Goal: Ask a question

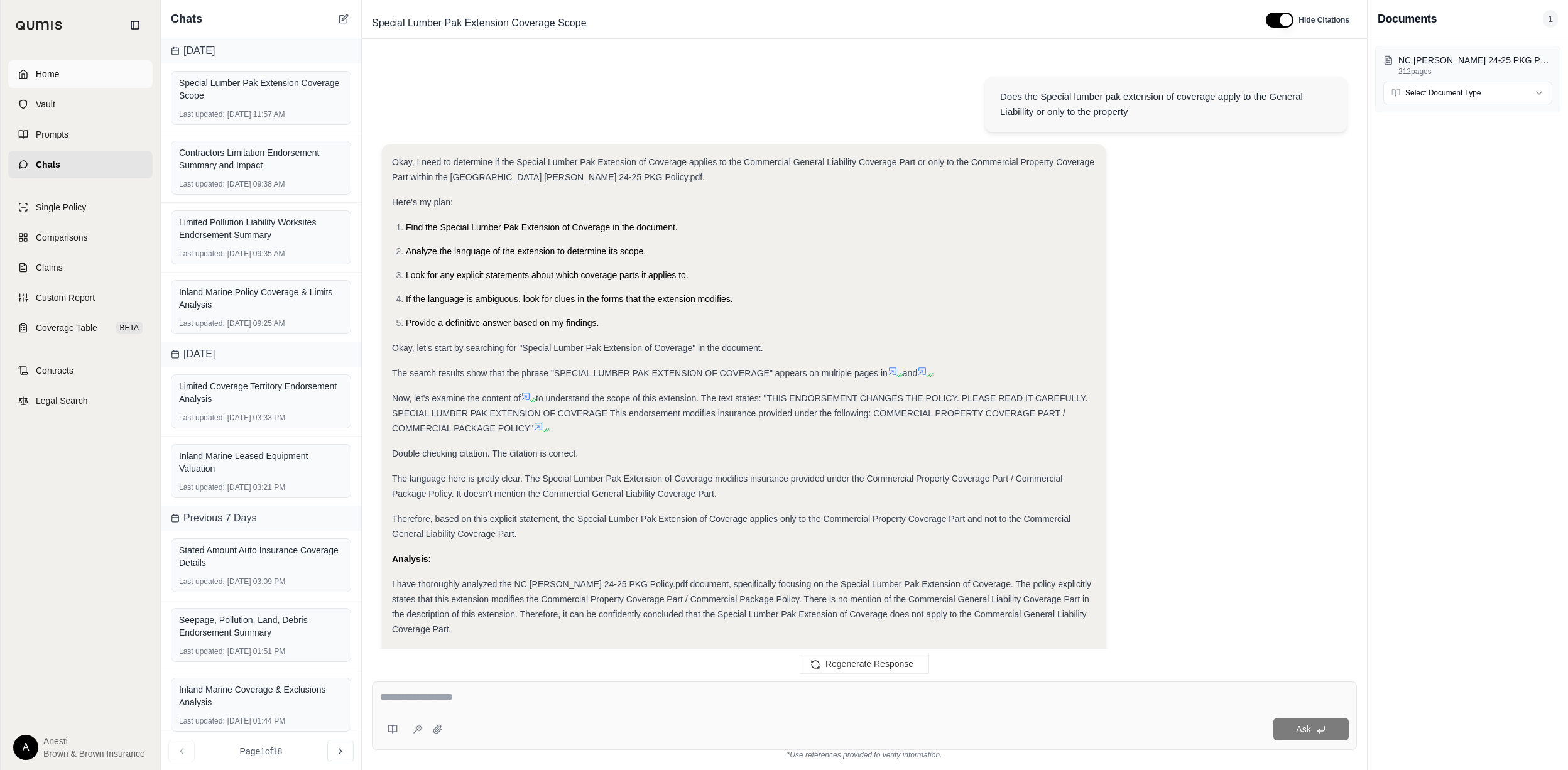
scroll to position [1439, 0]
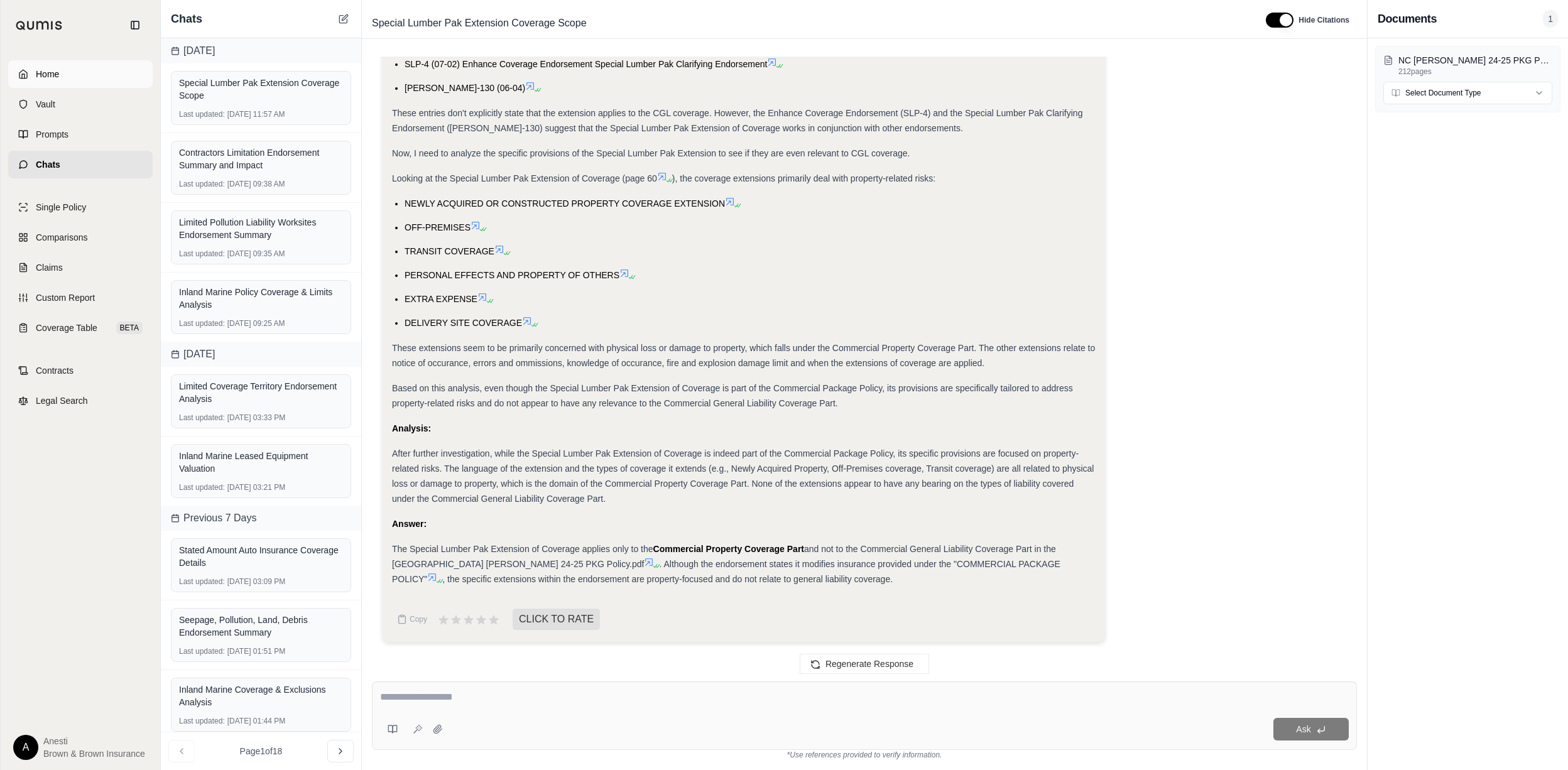
click at [67, 77] on link "Home" at bounding box center [80, 74] width 144 height 28
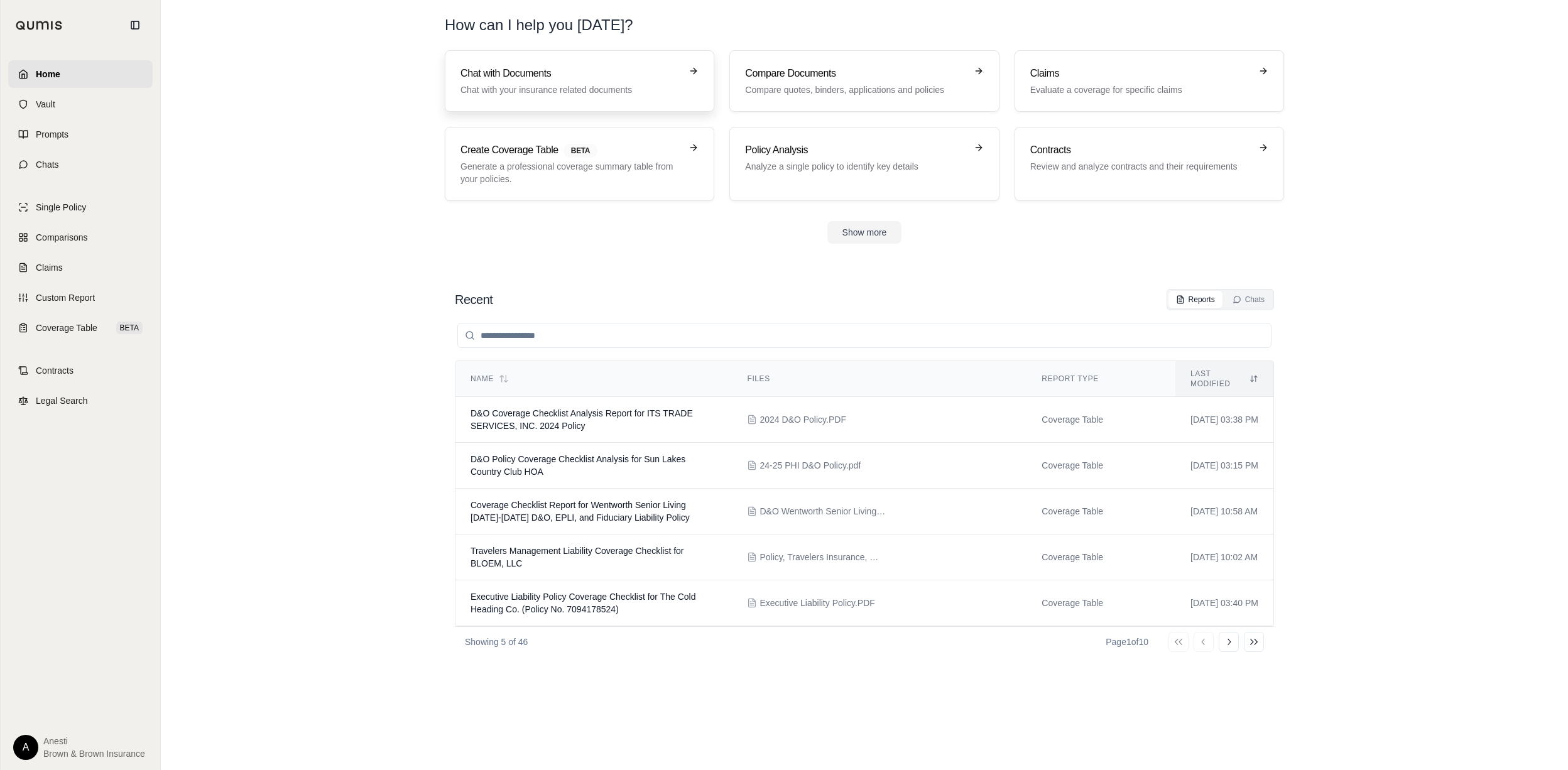
click at [542, 74] on h3 "Chat with Documents" at bounding box center [570, 74] width 220 height 15
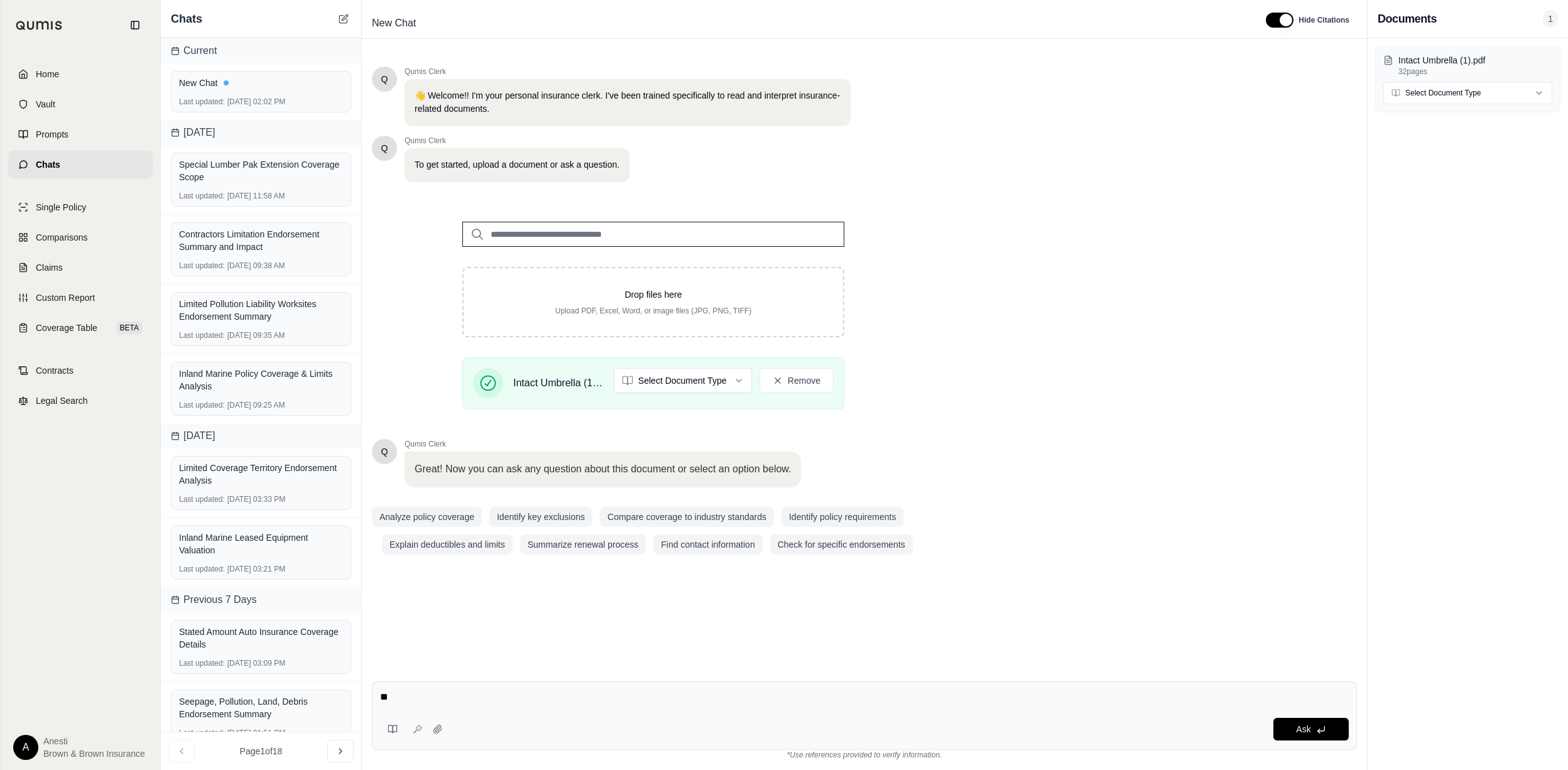
type textarea "*"
type textarea "**********"
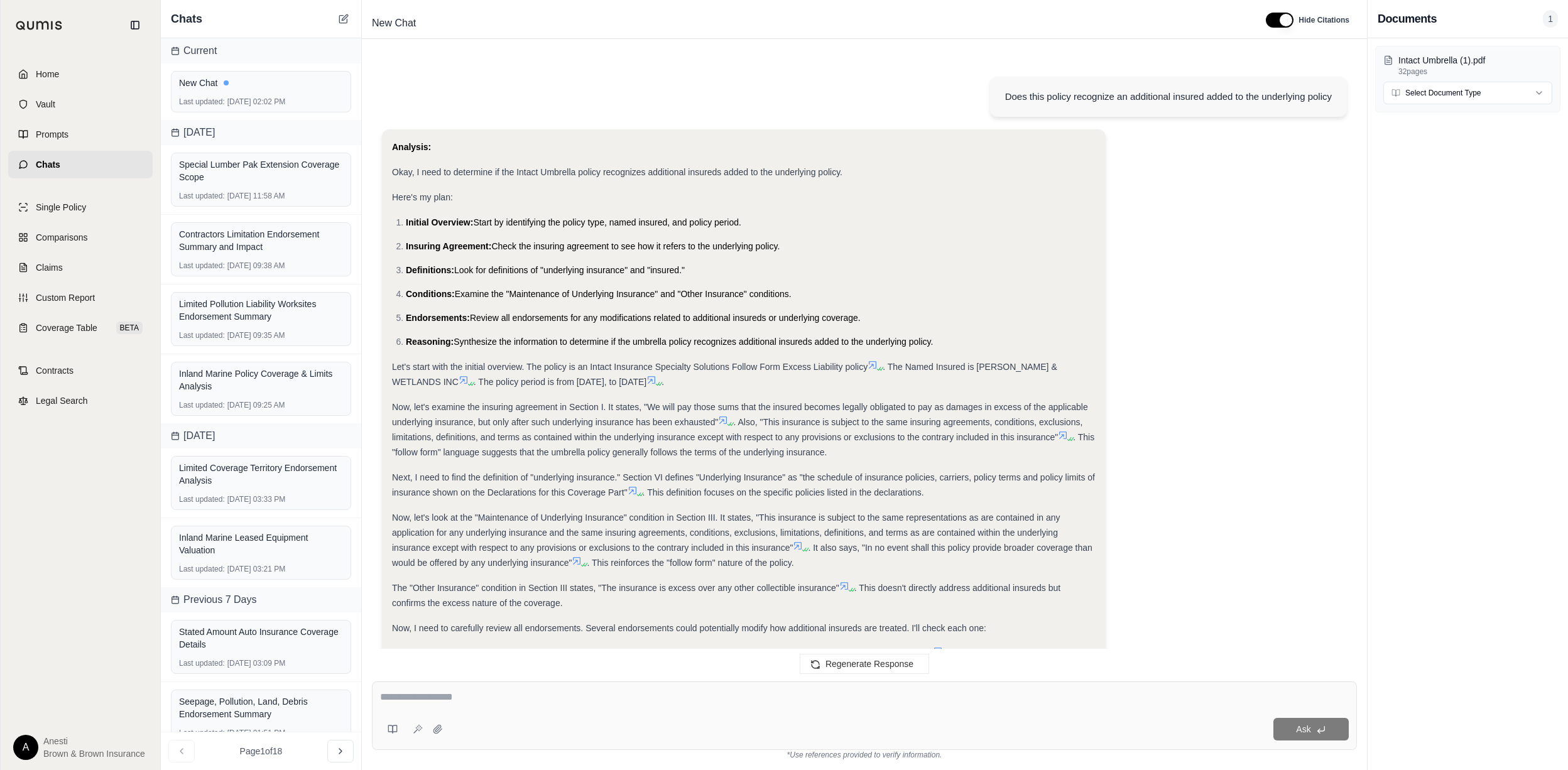
scroll to position [584, 0]
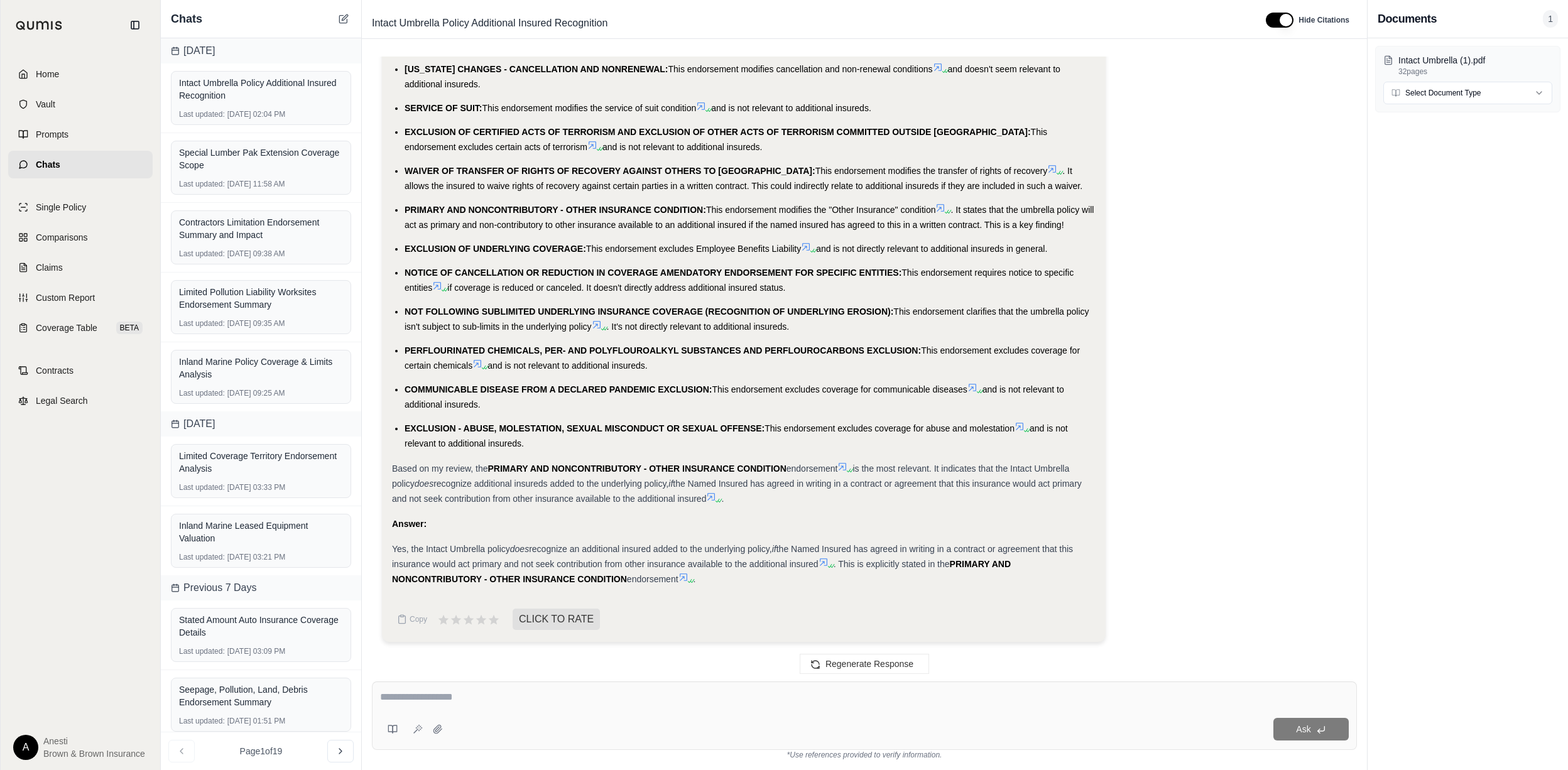
click at [488, 706] on div at bounding box center [864, 699] width 968 height 20
click at [448, 704] on textarea at bounding box center [864, 697] width 968 height 15
type textarea "**********"
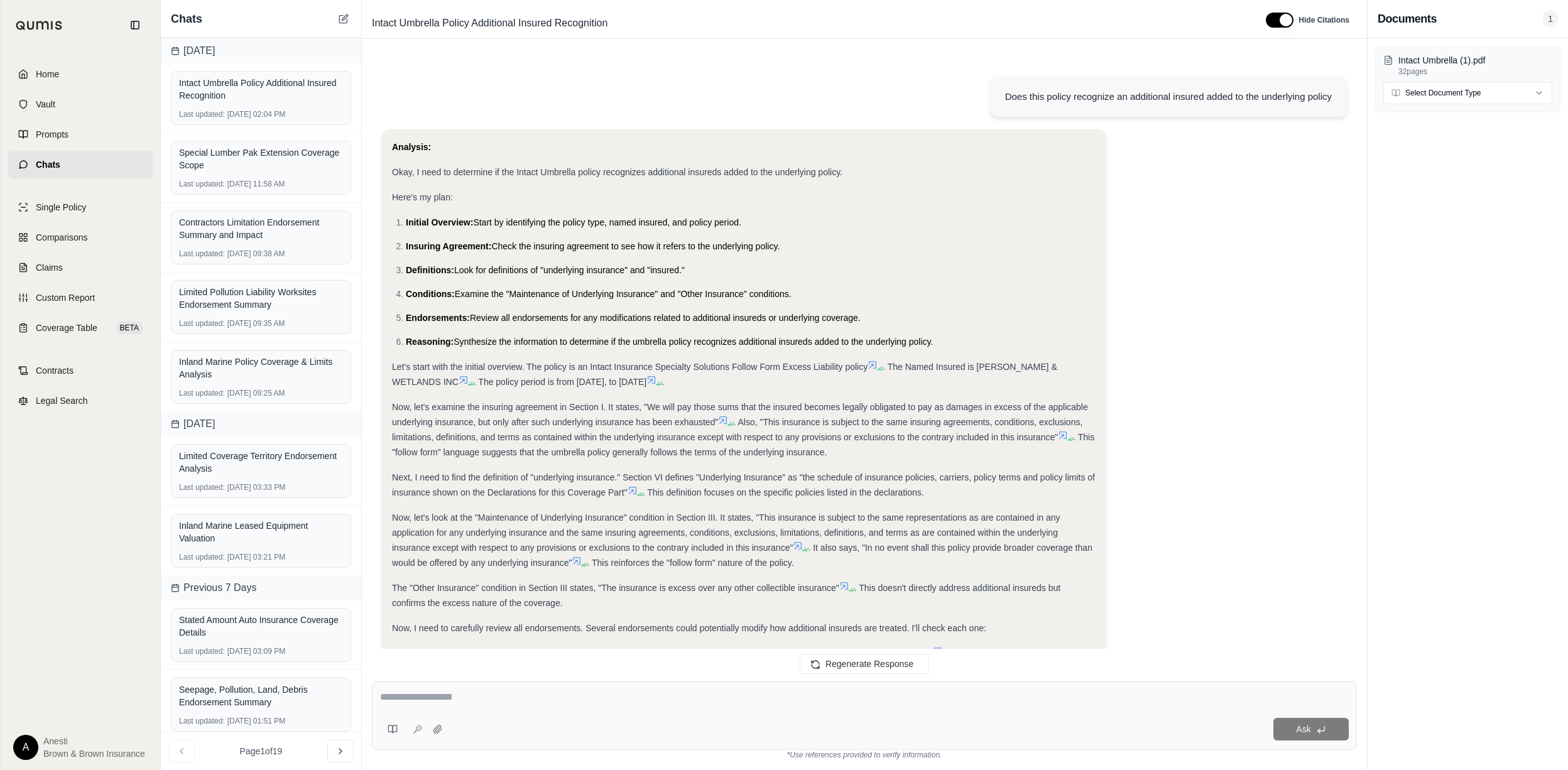
scroll to position [1798, 0]
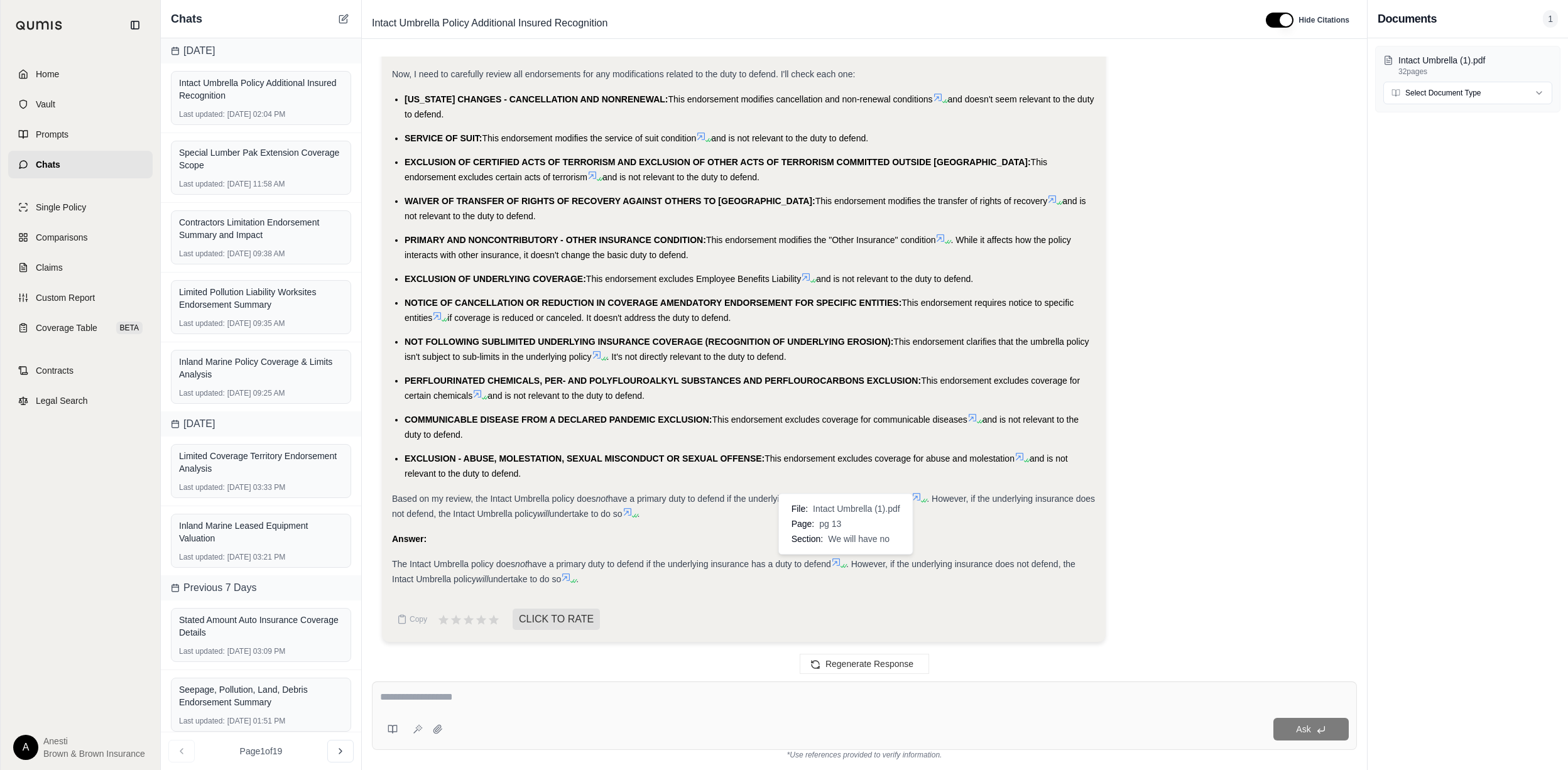
click at [841, 565] on icon at bounding box center [835, 562] width 10 height 10
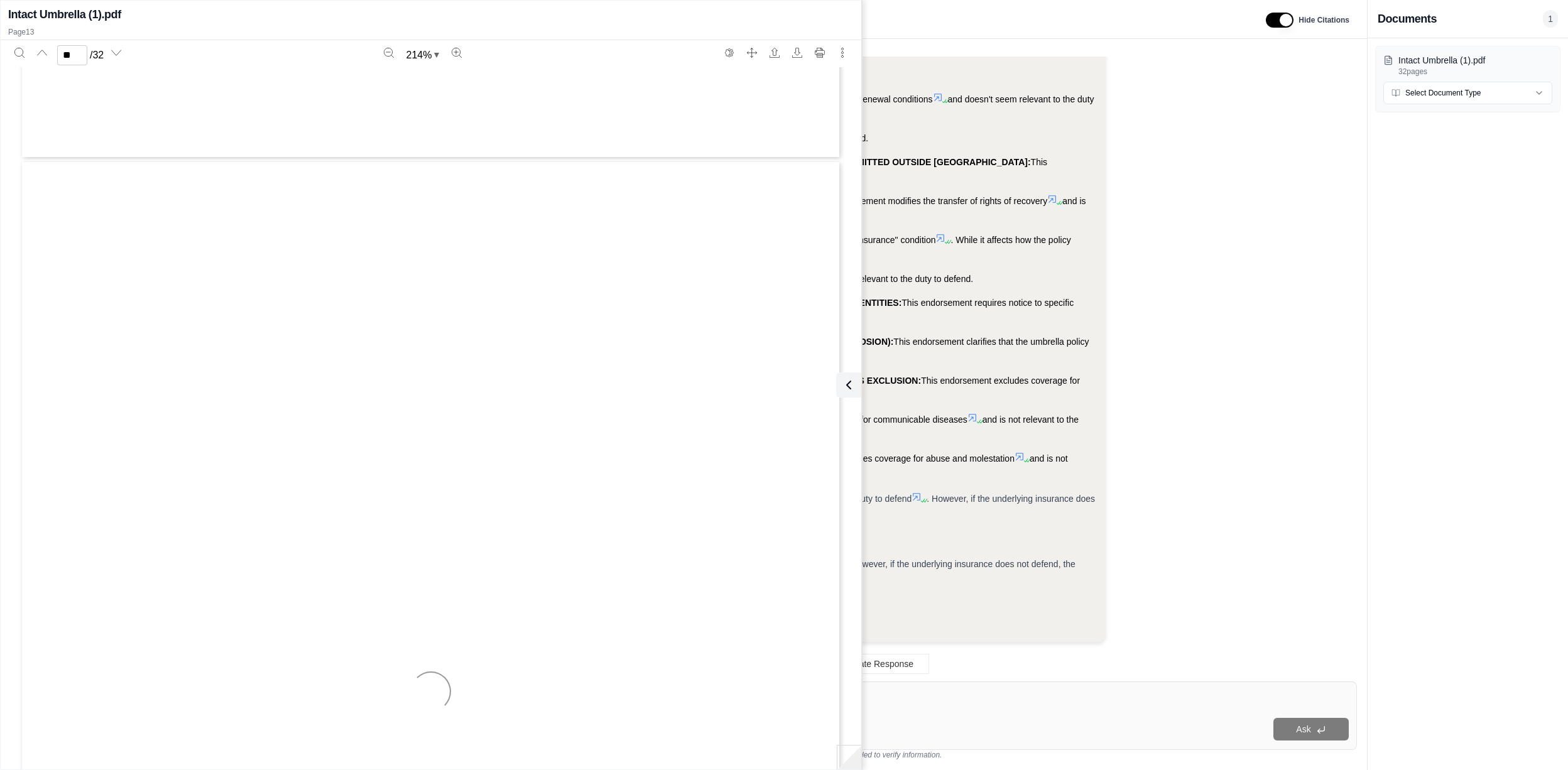
scroll to position [12765, 0]
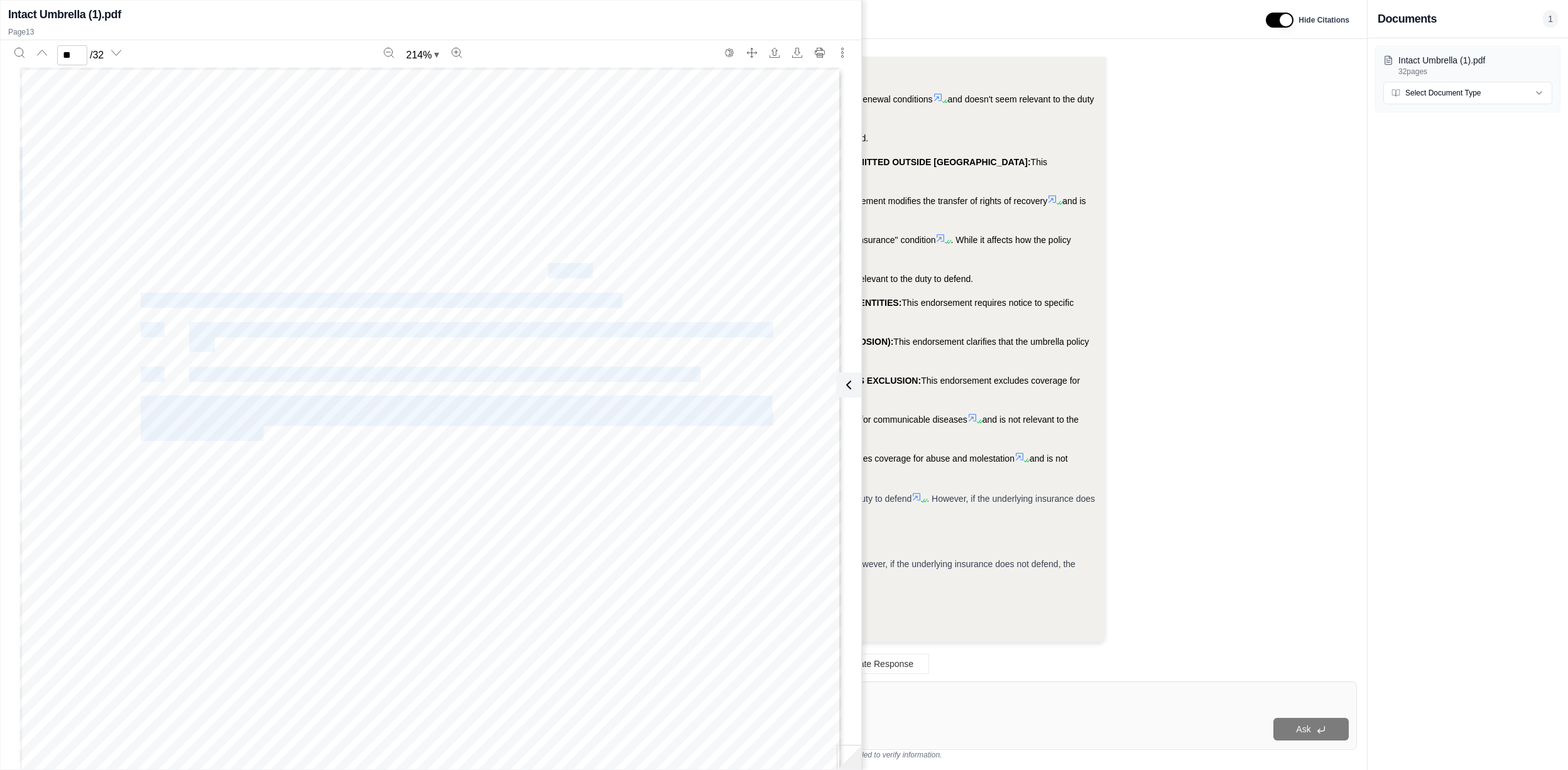
drag, startPoint x: 133, startPoint y: 237, endPoint x: 544, endPoint y: 269, distance: 412.2
click at [544, 269] on div "6 of 10 Includes copyrighted material of Insurance Services Office, Inc. OBENV …" at bounding box center [431, 599] width 822 height 1064
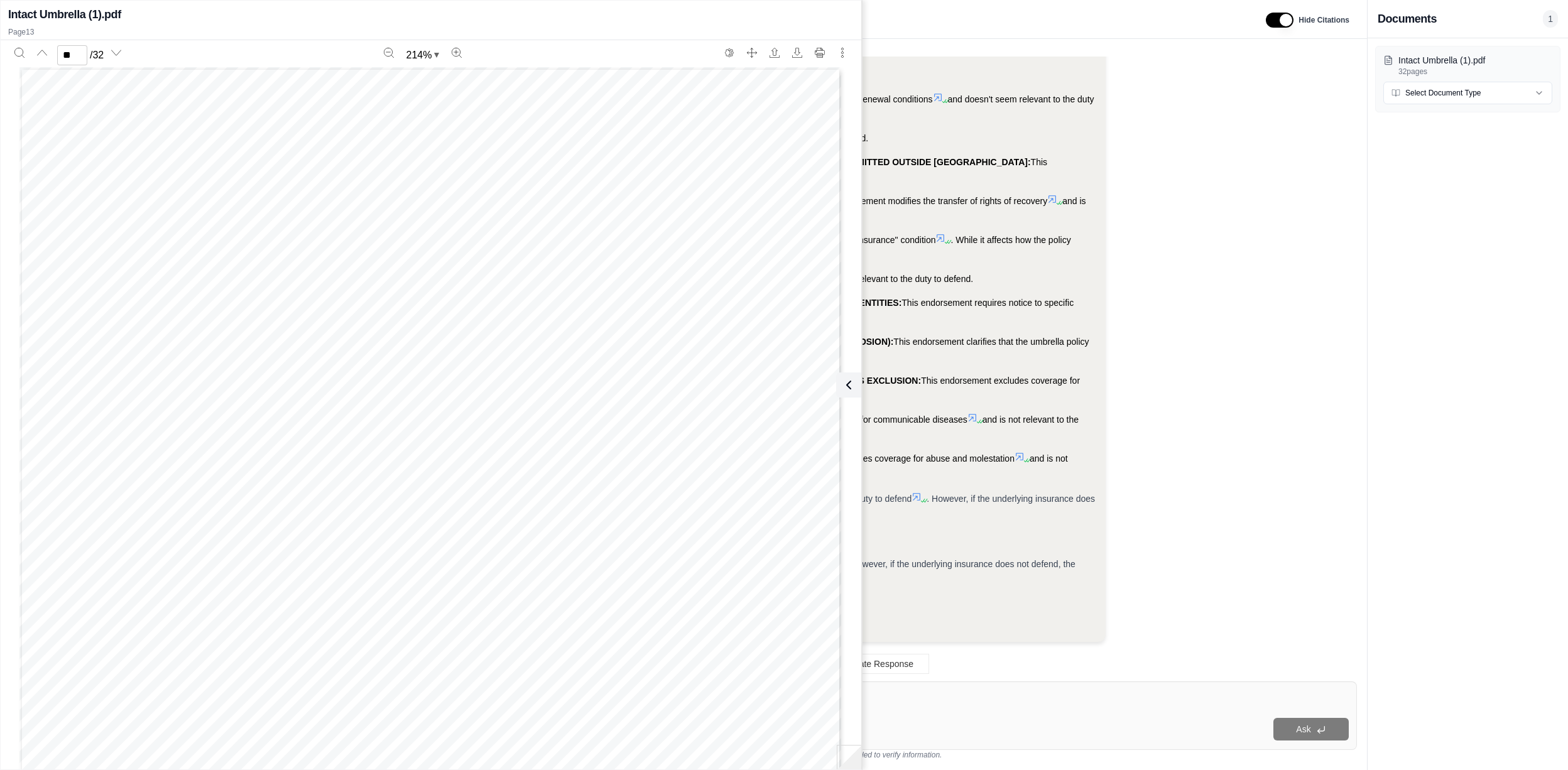
drag, startPoint x: 544, startPoint y: 269, endPoint x: 425, endPoint y: 252, distance: 120.2
click at [422, 252] on span "suit" at bounding box center [424, 256] width 24 height 14
type input "*"
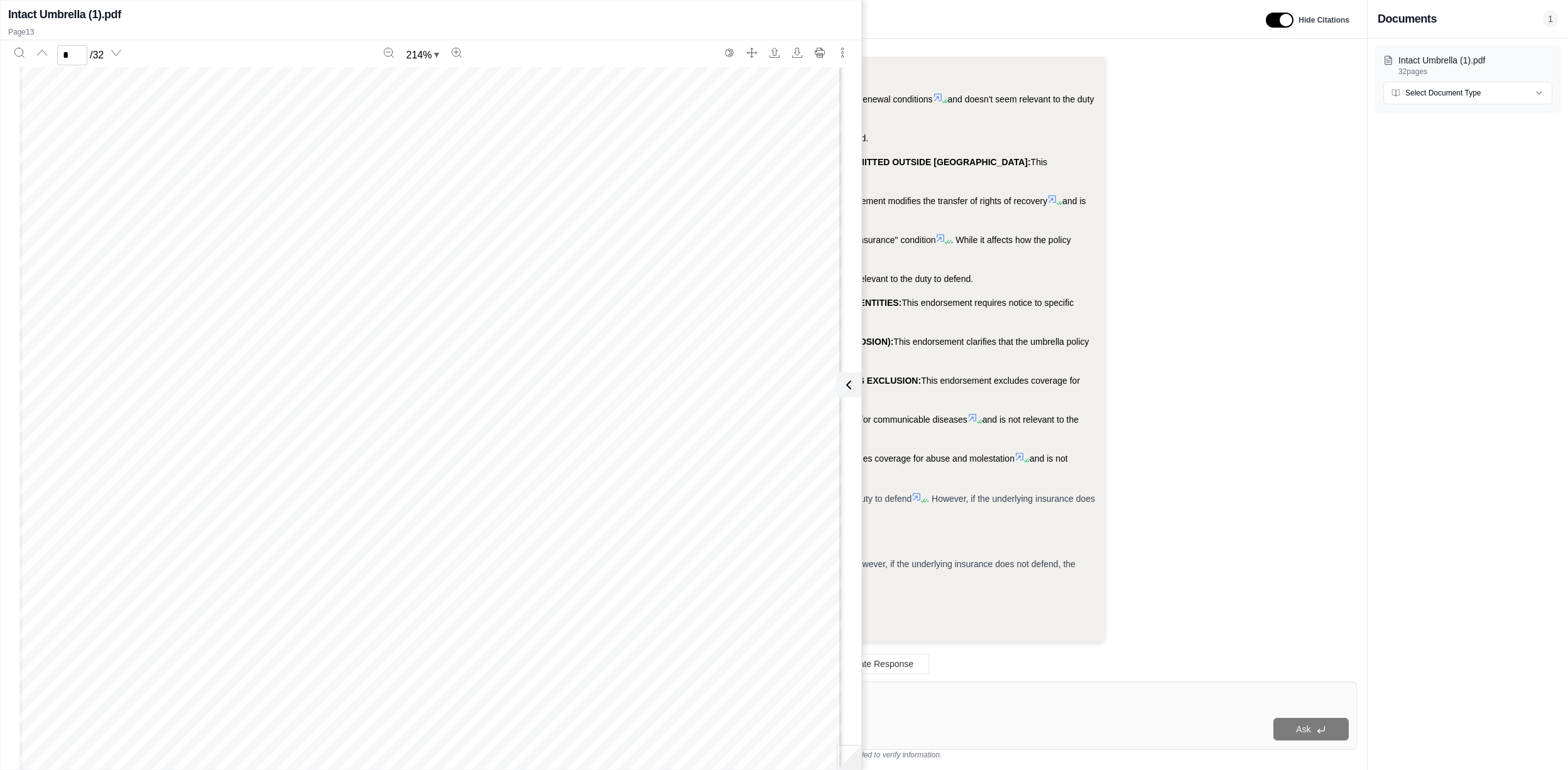
click at [219, 209] on span "This insurance is subject to" at bounding box center [274, 210] width 171 height 14
drag, startPoint x: 219, startPoint y: 209, endPoint x: 319, endPoint y: 222, distance: 100.8
click at [319, 222] on span "and terms as" at bounding box center [298, 225] width 80 height 14
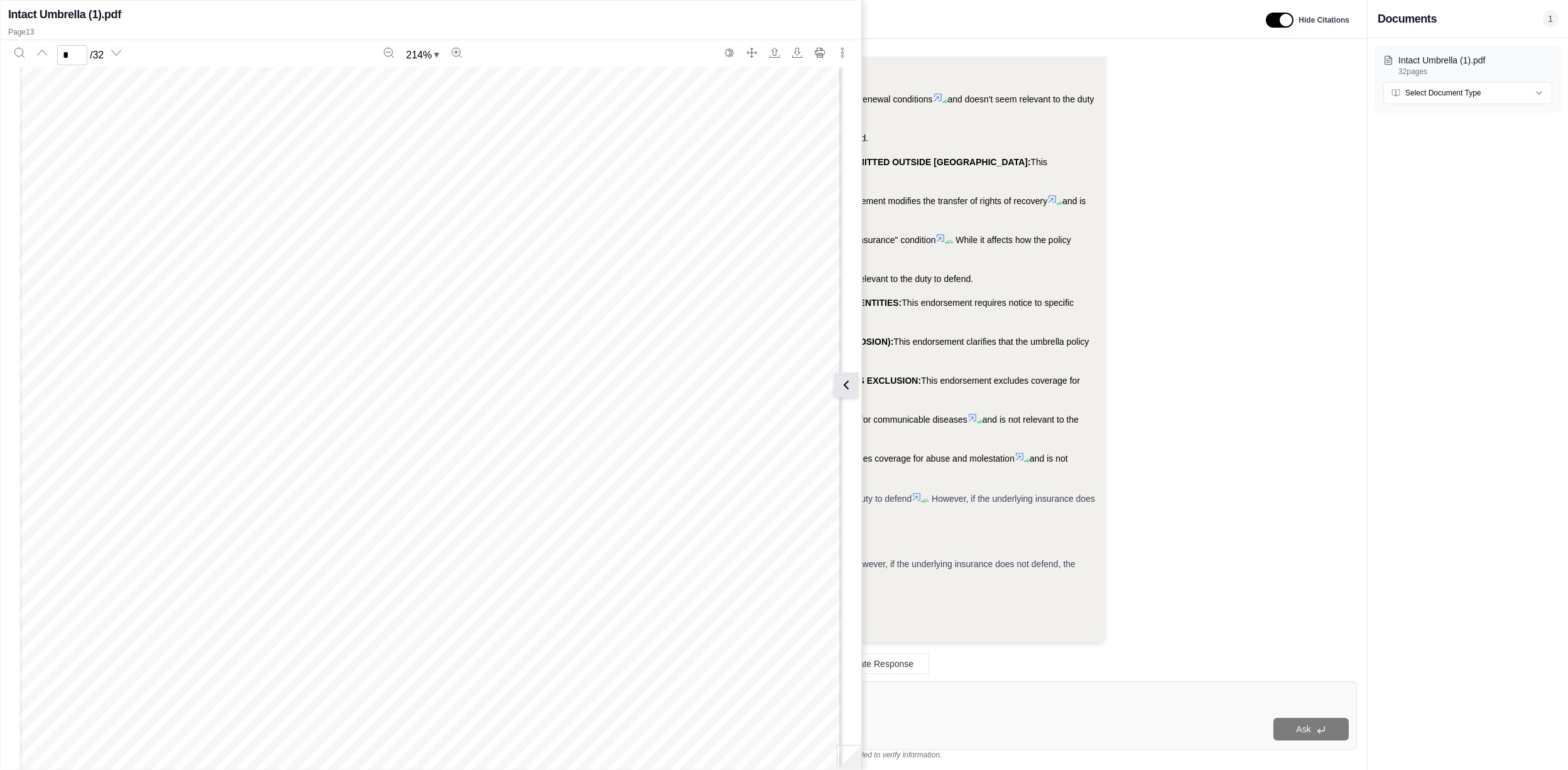
click at [844, 378] on icon at bounding box center [846, 385] width 15 height 15
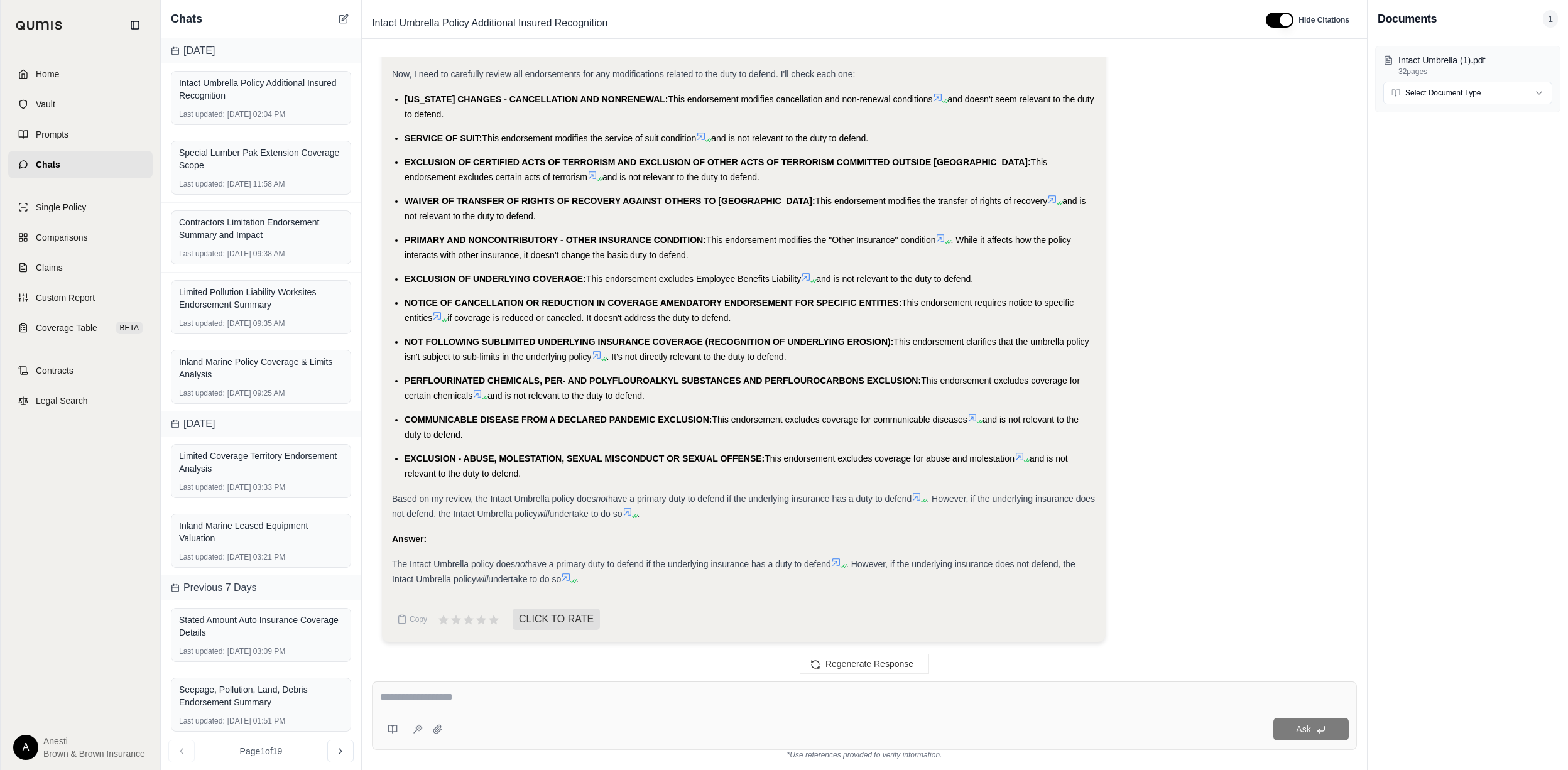
click at [569, 578] on icon at bounding box center [566, 577] width 10 height 10
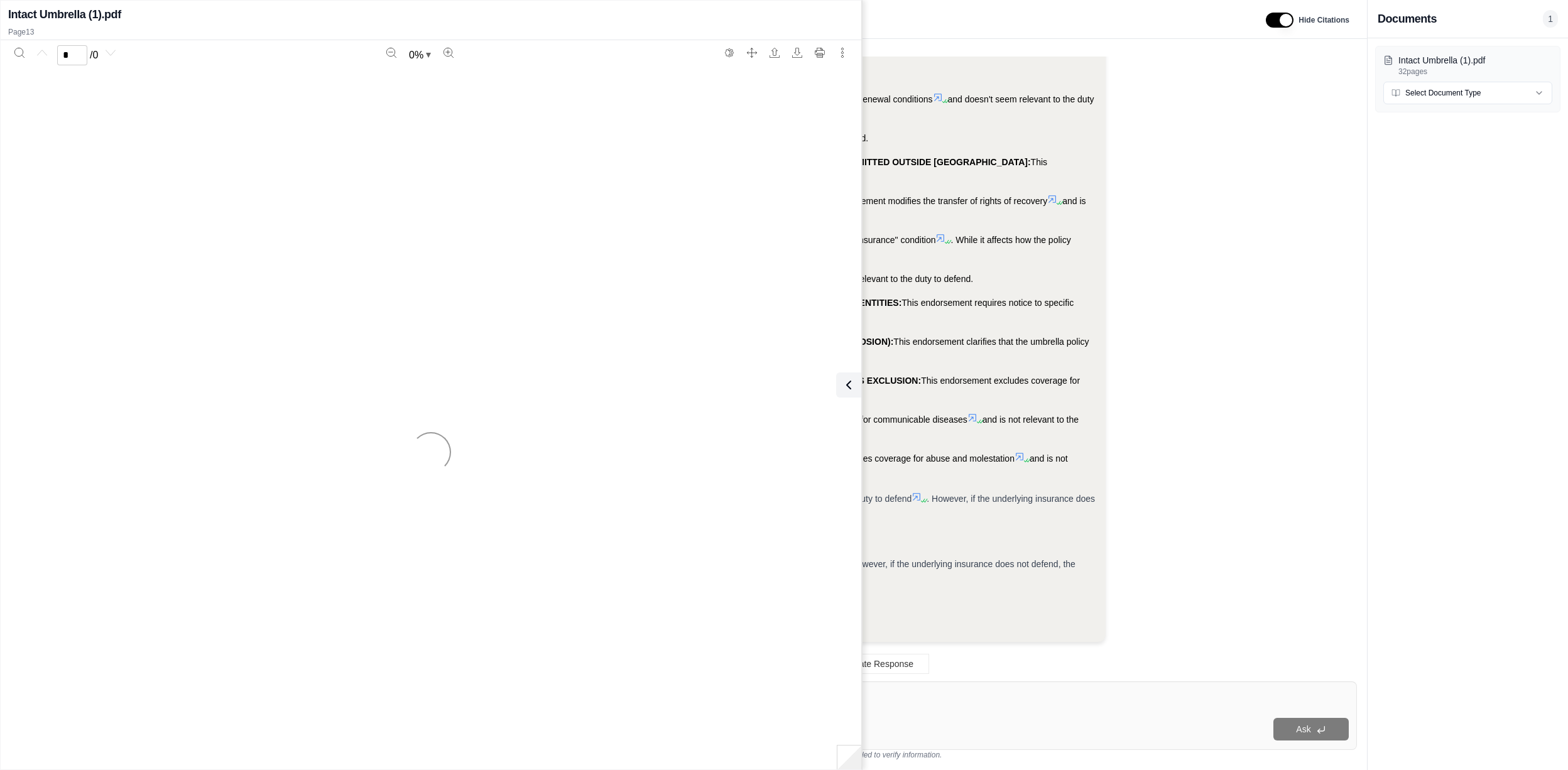
click at [572, 578] on div at bounding box center [431, 451] width 845 height 770
type input "**"
click at [853, 379] on icon at bounding box center [846, 385] width 15 height 15
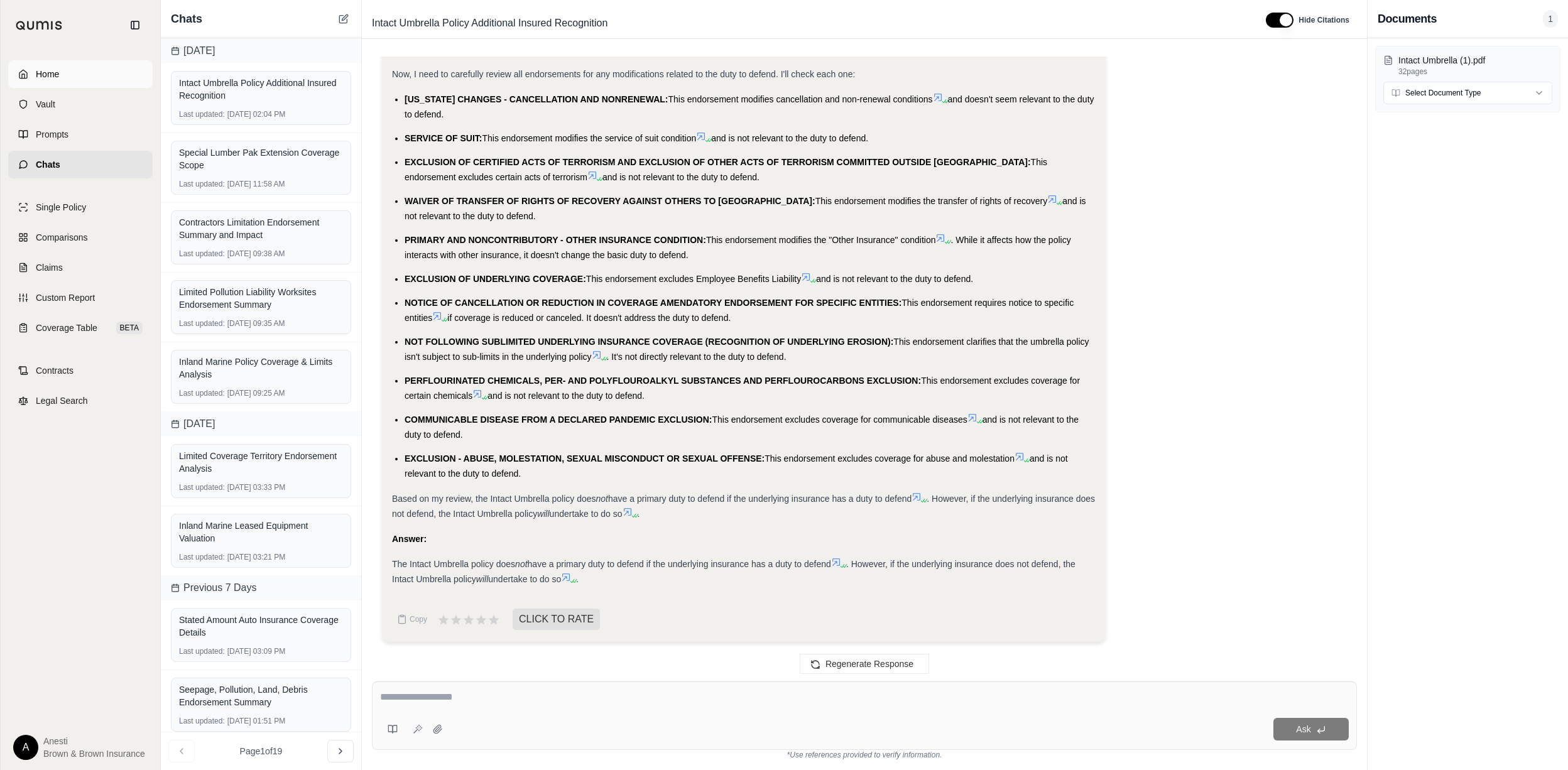
click at [84, 63] on link "Home" at bounding box center [80, 74] width 144 height 28
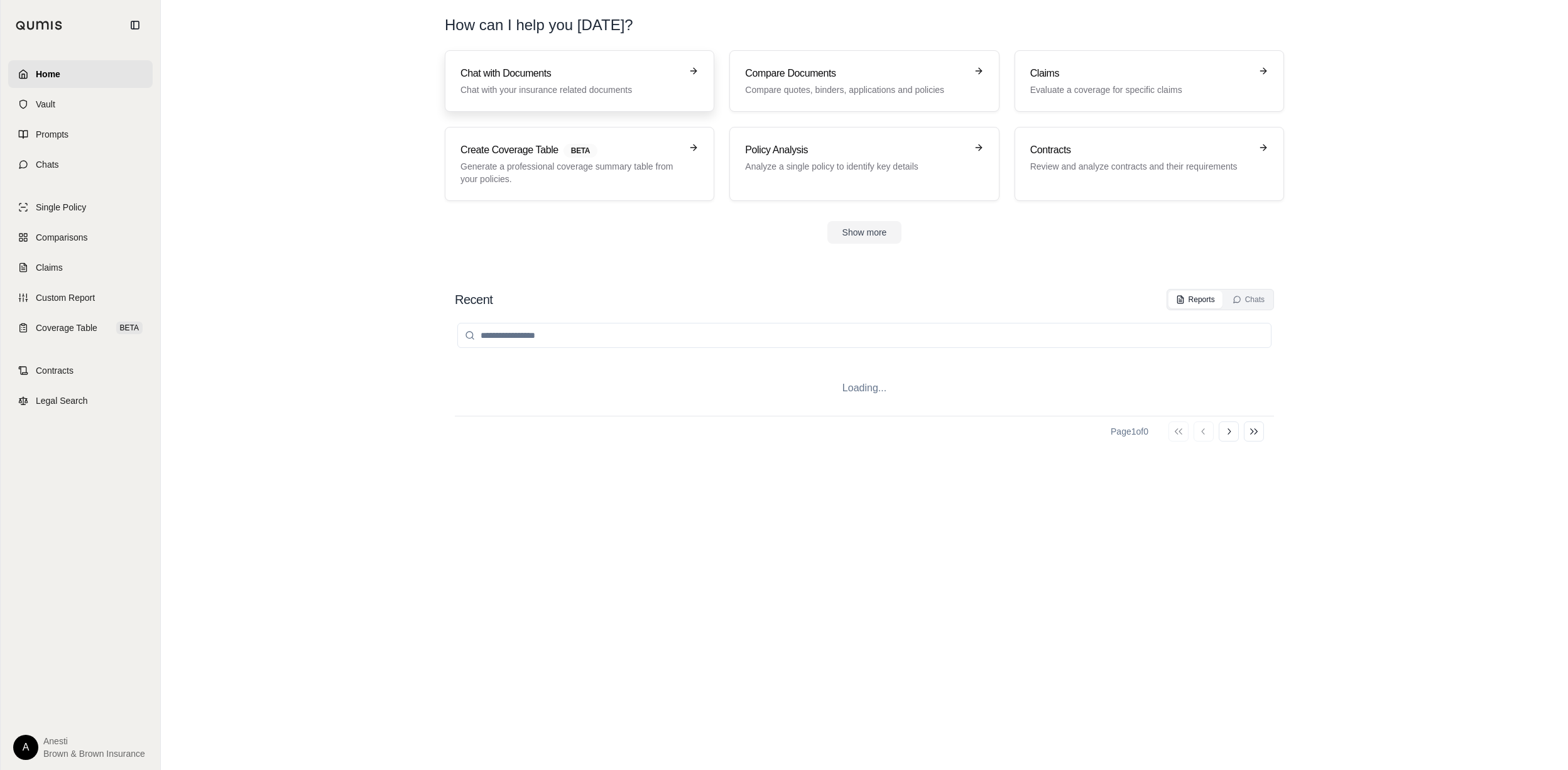
click at [490, 86] on p "Chat with your insurance related documents" at bounding box center [570, 89] width 220 height 13
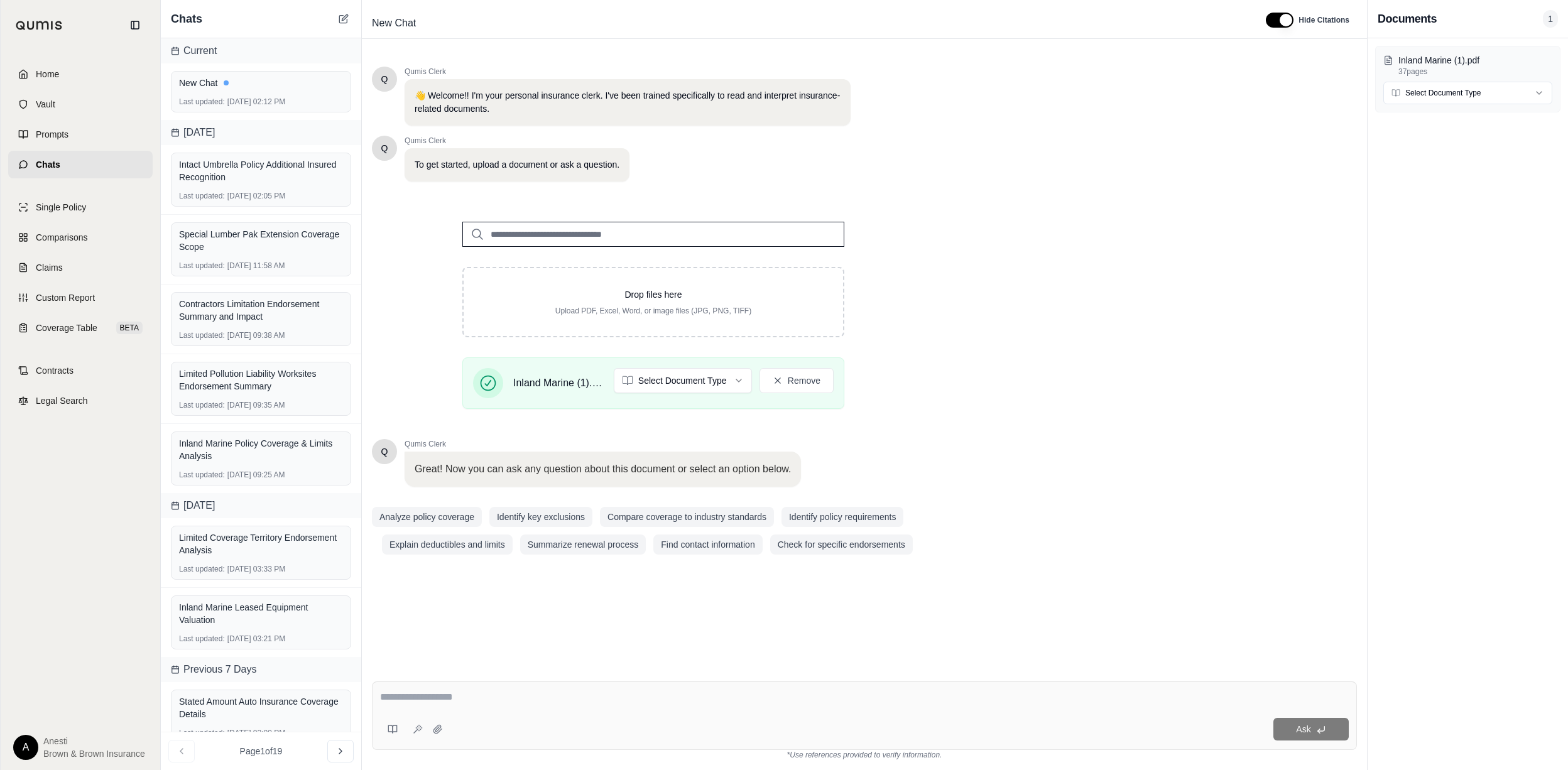
click at [424, 691] on textarea at bounding box center [864, 697] width 968 height 15
type textarea "*"
type textarea "**********"
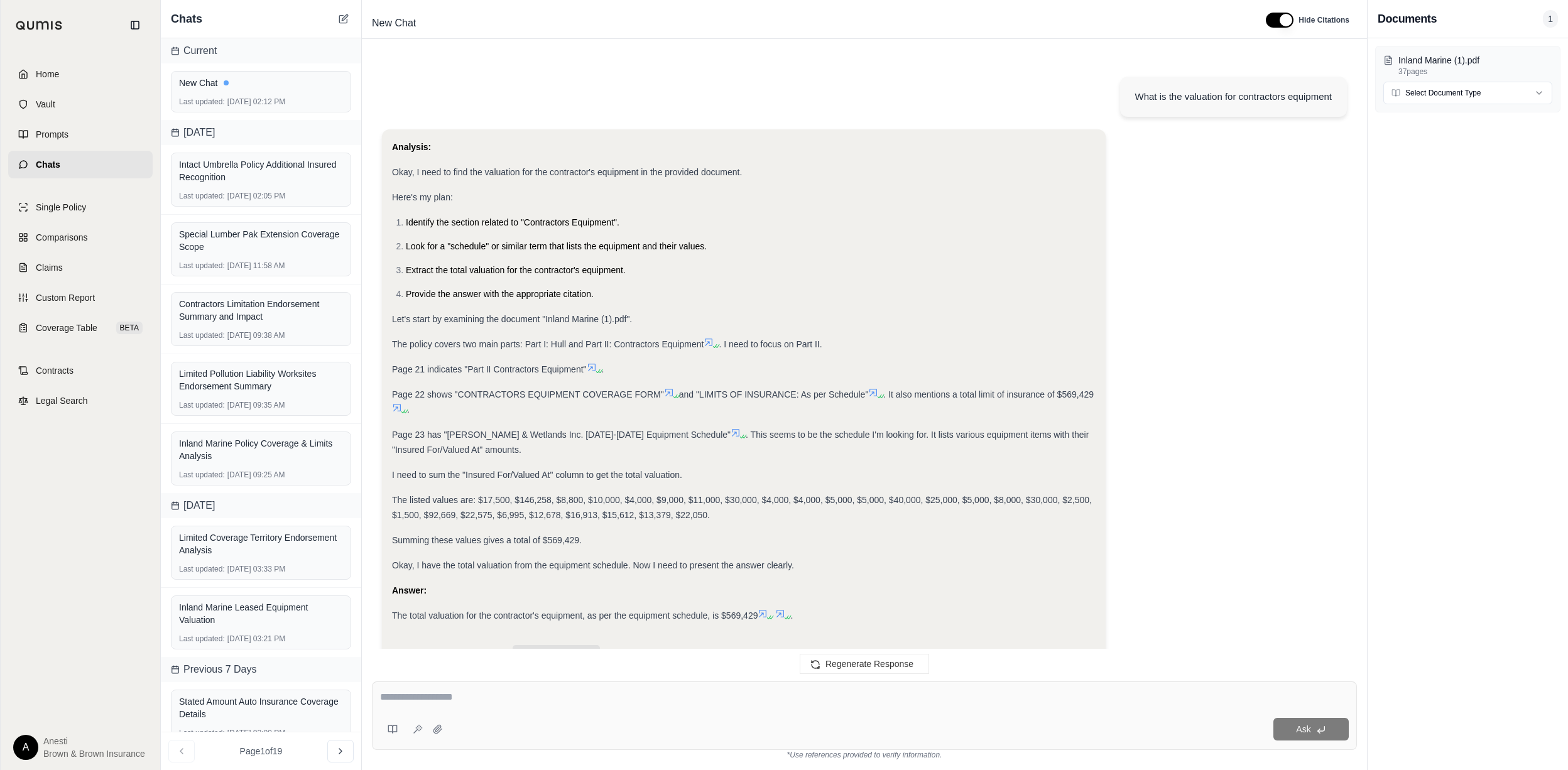
scroll to position [36, 0]
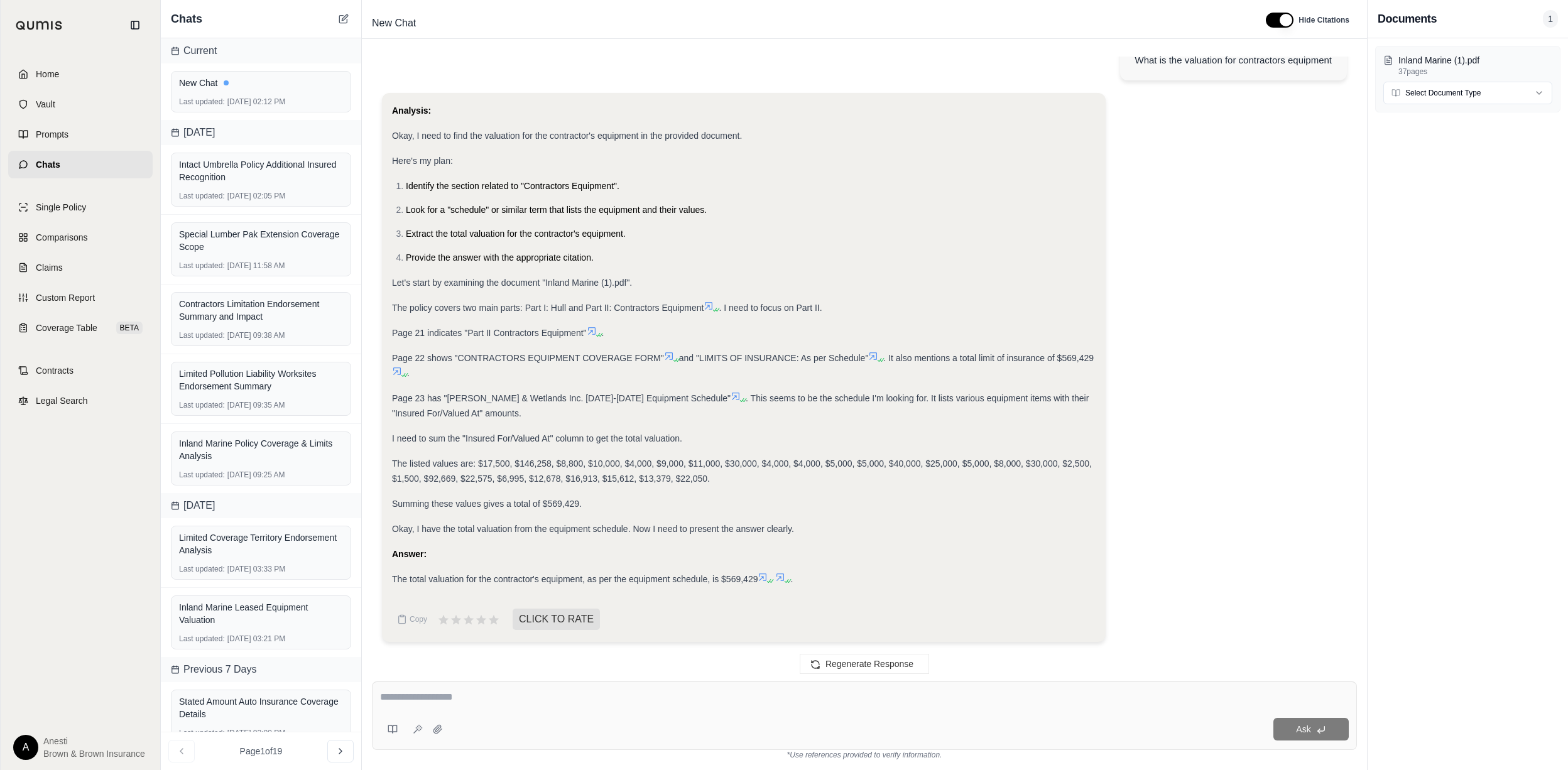
click at [448, 693] on textarea at bounding box center [864, 697] width 968 height 15
type textarea "**********"
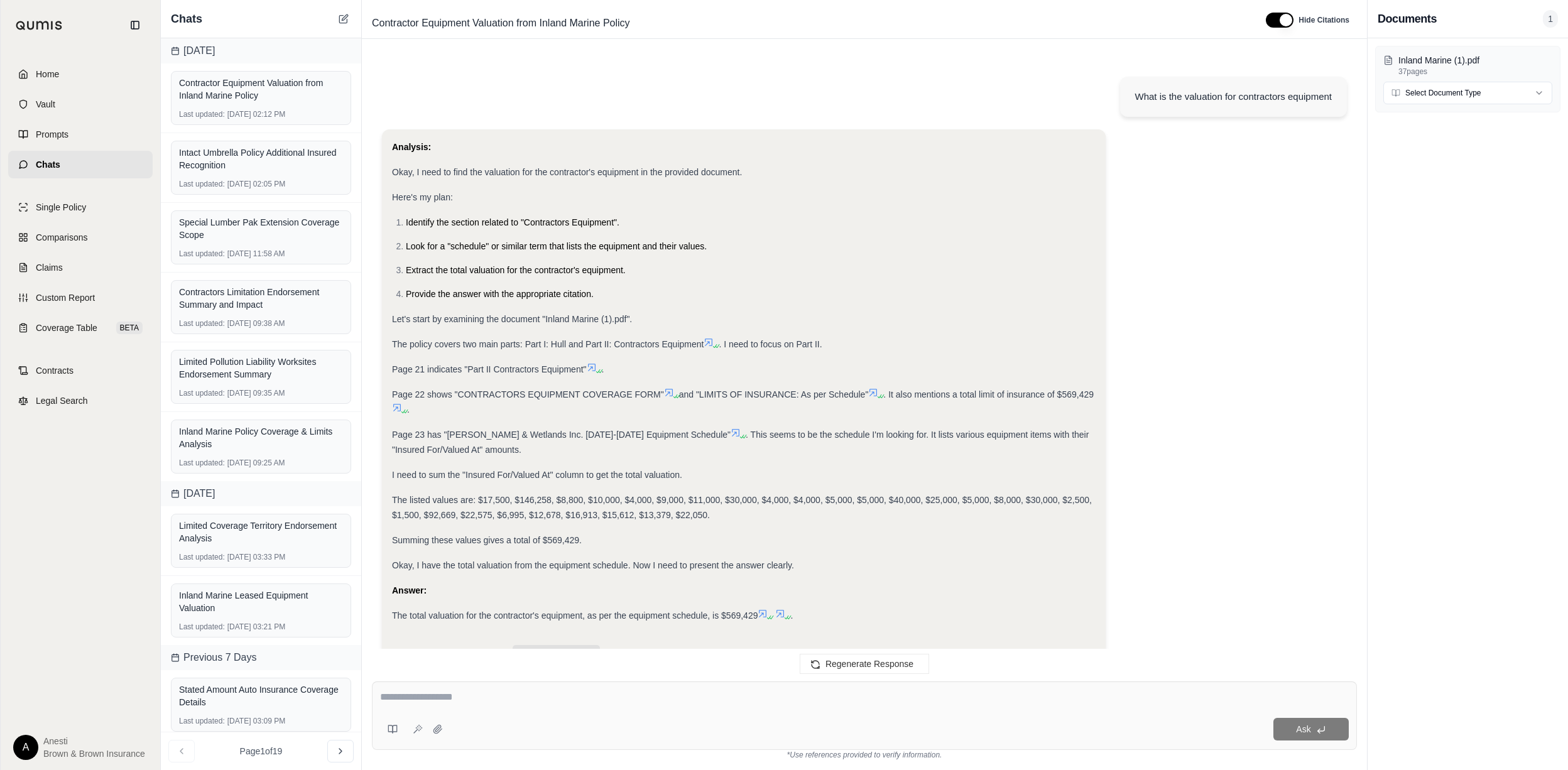
scroll to position [817, 0]
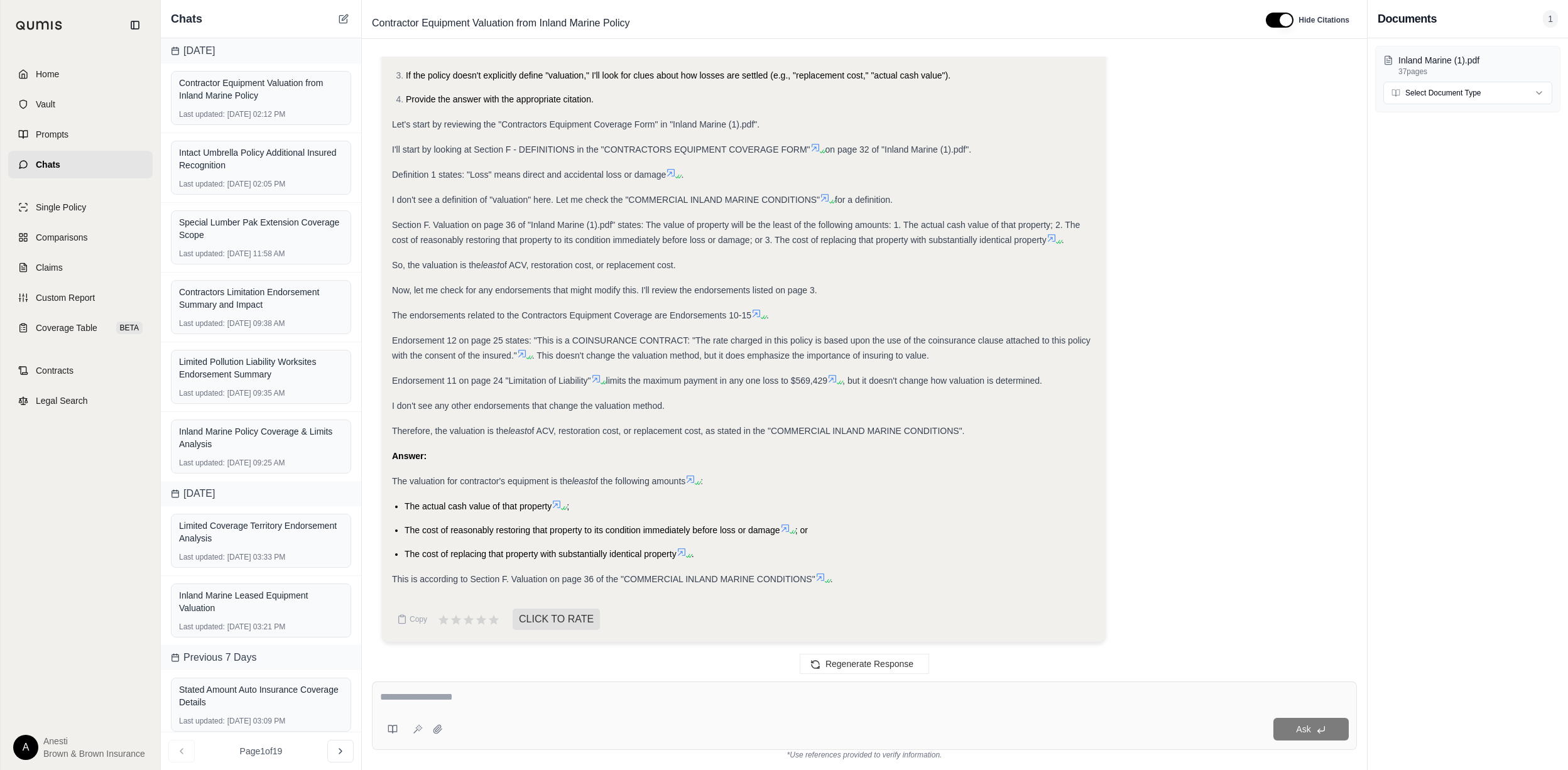
click at [825, 576] on icon at bounding box center [820, 577] width 10 height 10
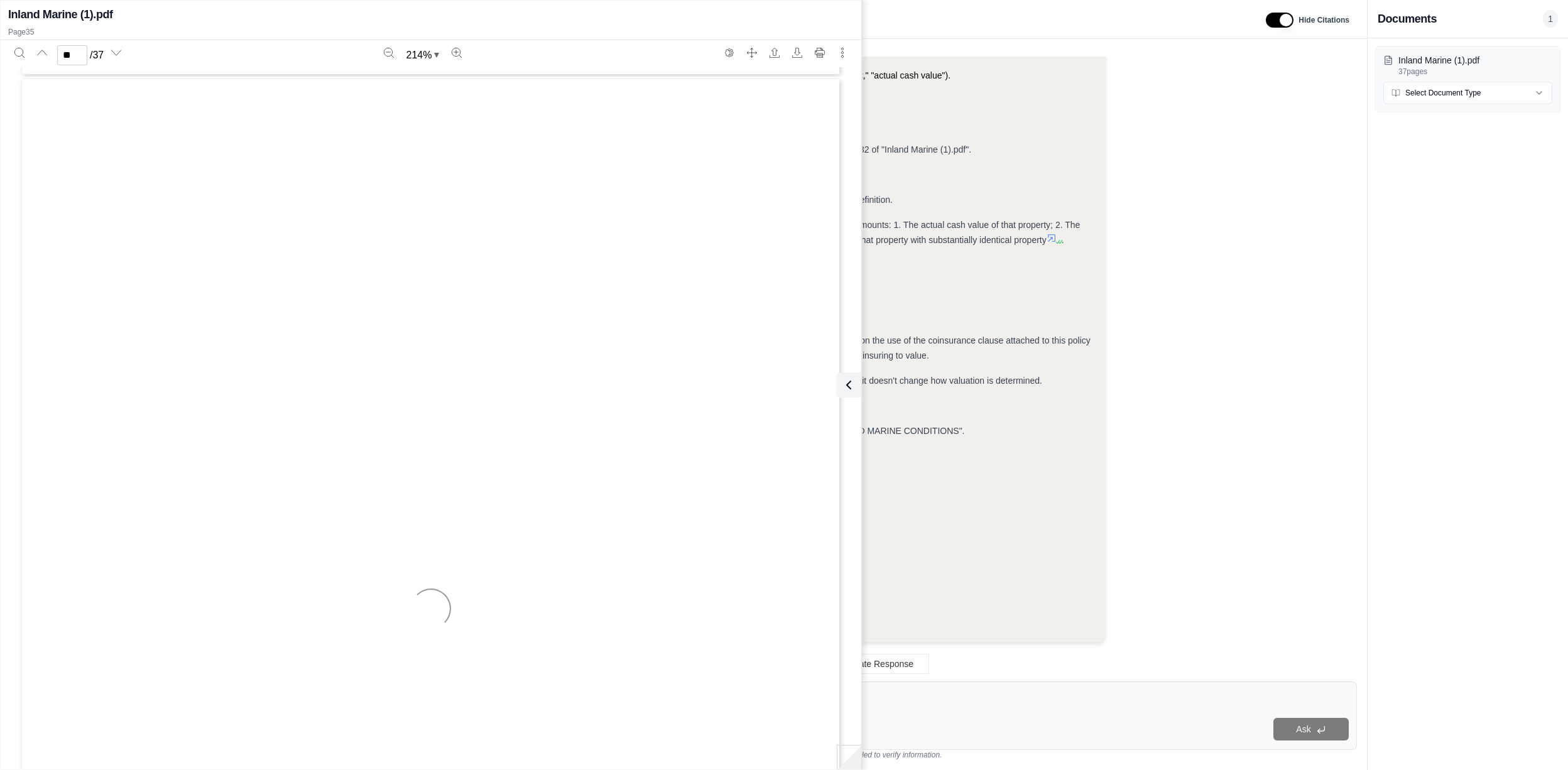
scroll to position [36170, 0]
type input "**"
click at [849, 387] on icon at bounding box center [846, 385] width 15 height 15
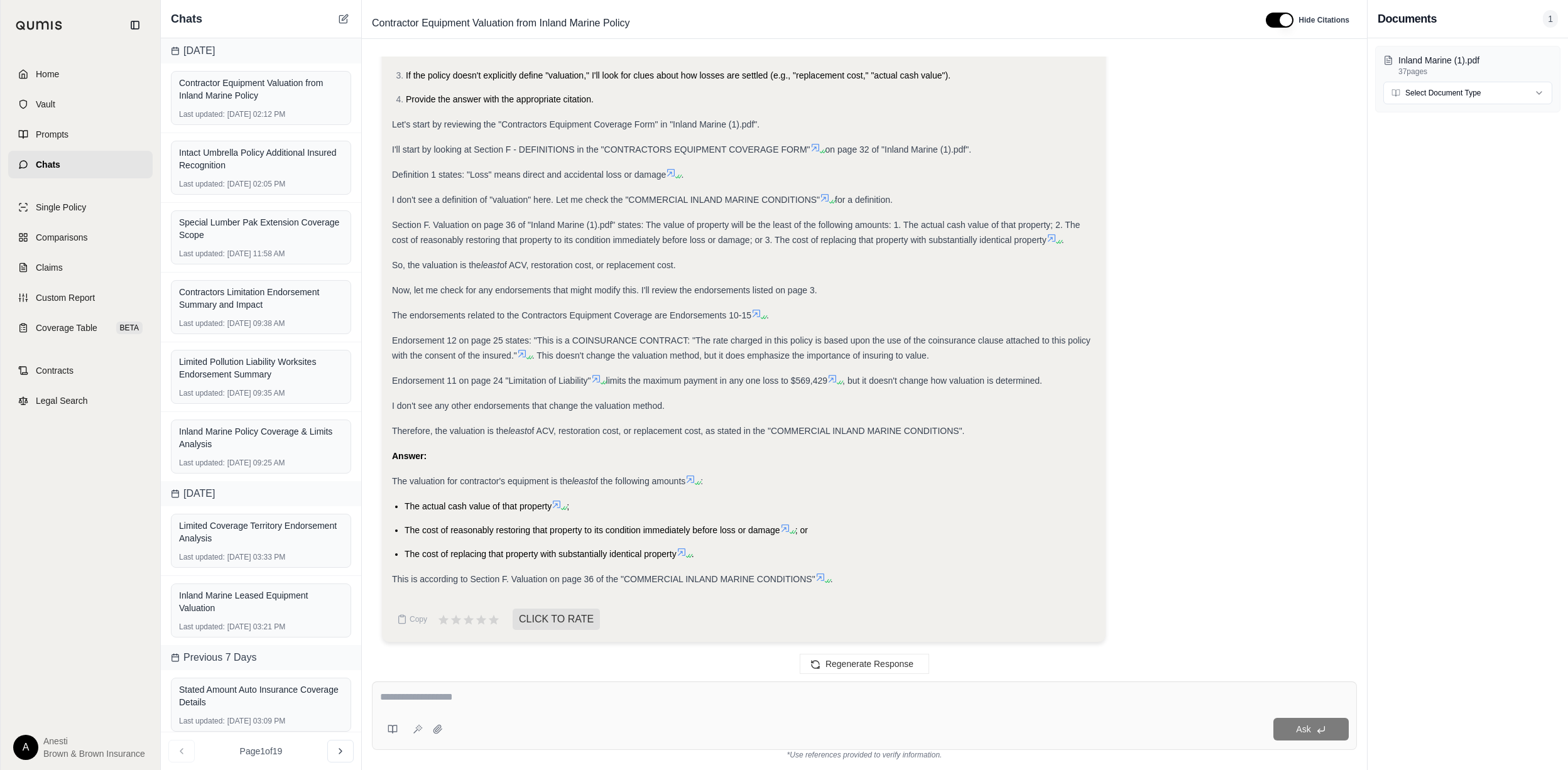
click at [542, 694] on textarea at bounding box center [864, 697] width 968 height 15
type textarea "**********"
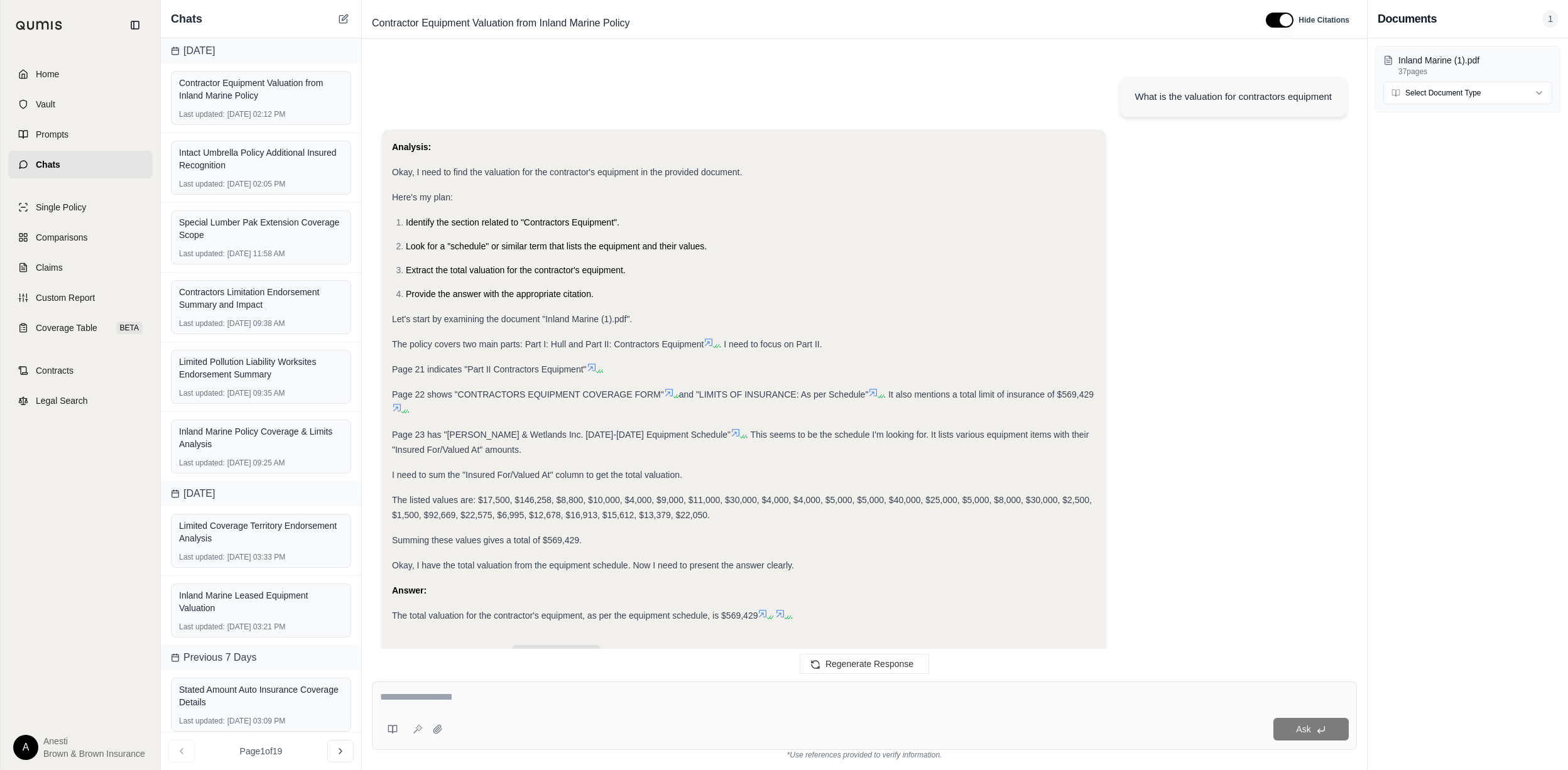
scroll to position [1497, 0]
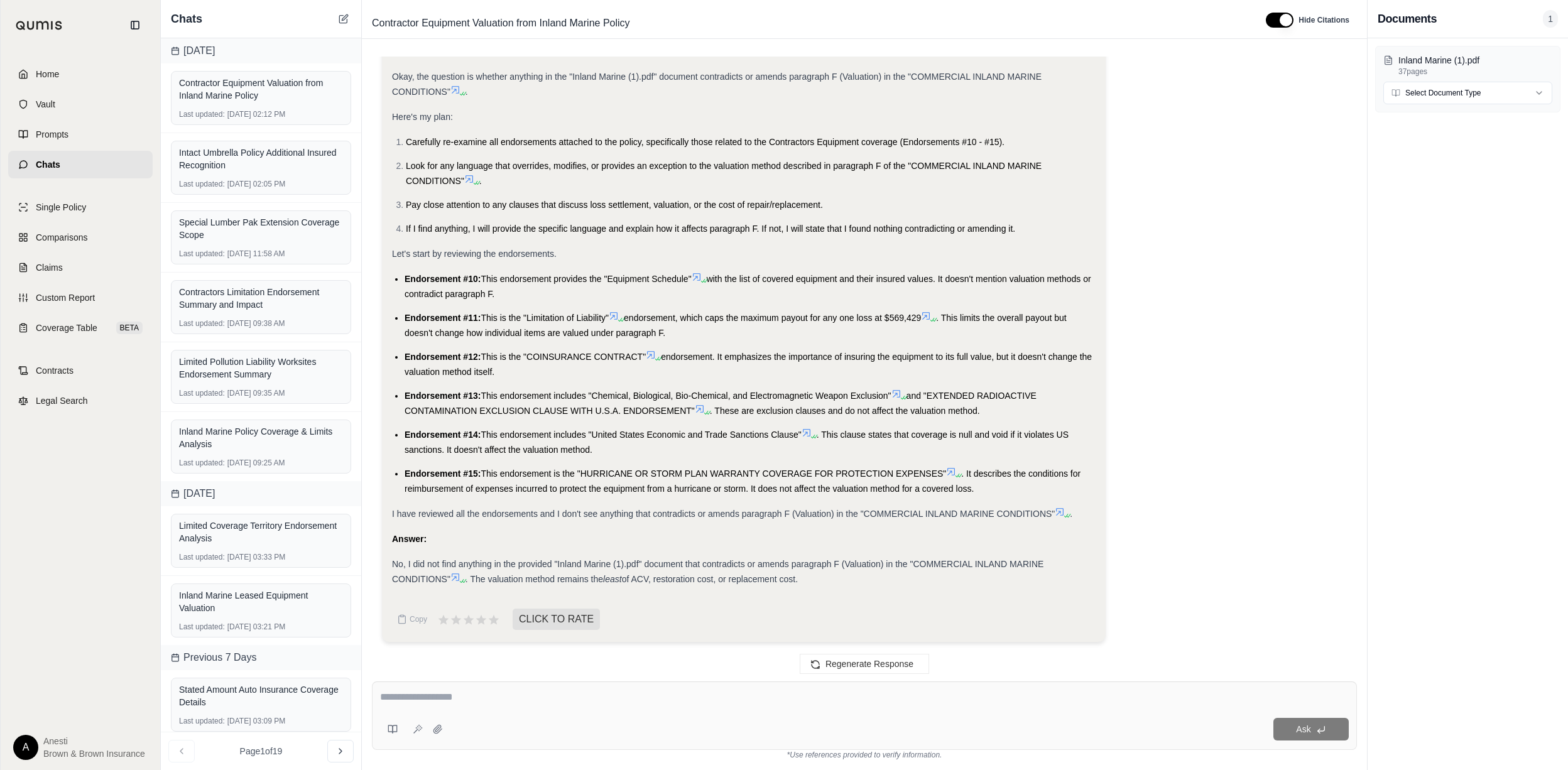
click at [455, 573] on icon at bounding box center [455, 577] width 10 height 10
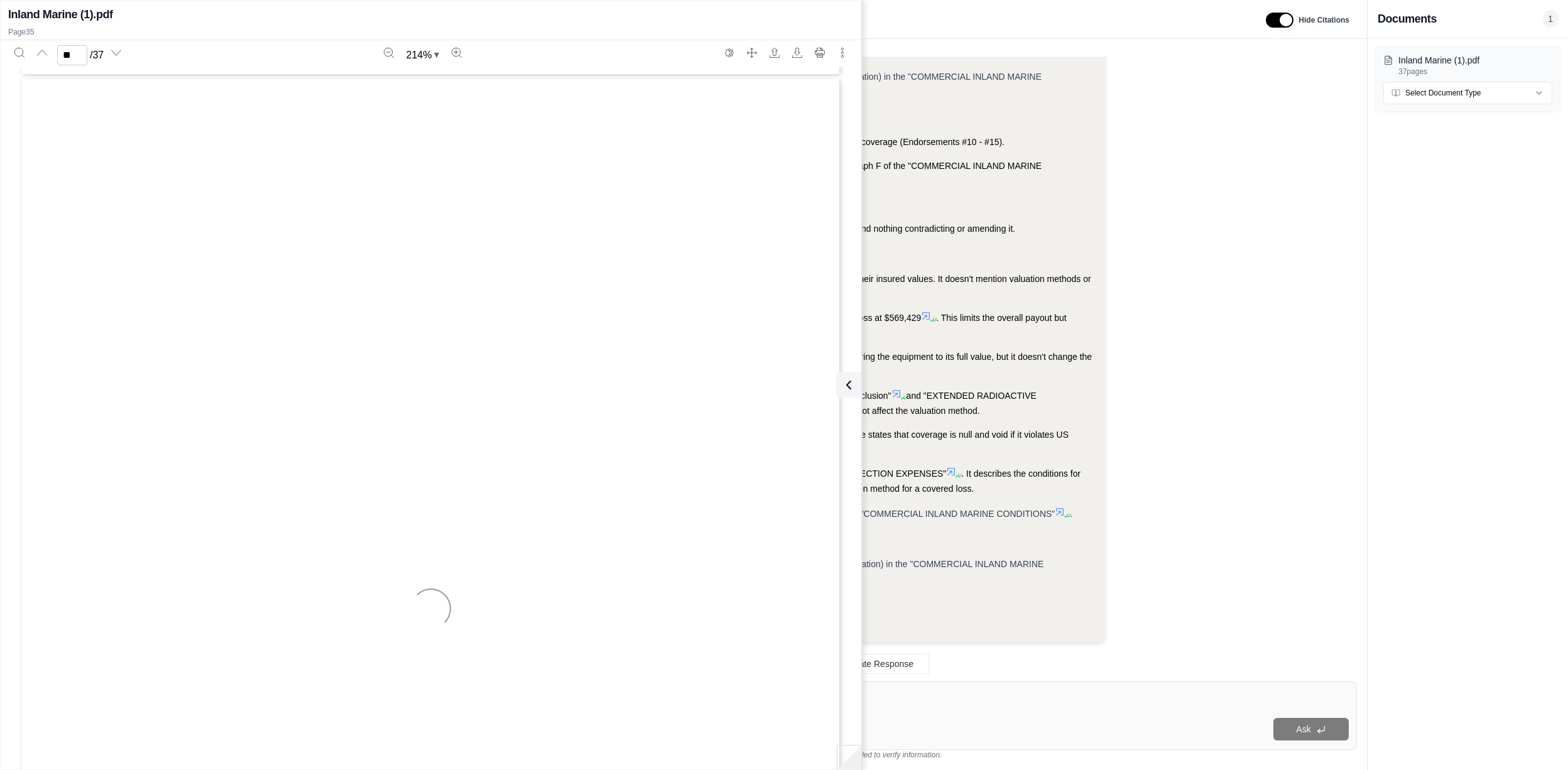
scroll to position [36170, 0]
type input "**"
